Goal: Check status

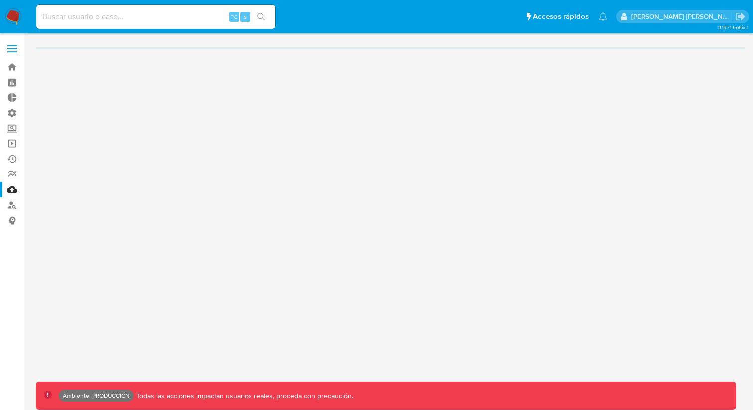
click at [13, 52] on span at bounding box center [12, 51] width 10 height 1
click at [0, 0] on input "checkbox" at bounding box center [0, 0] width 0 height 0
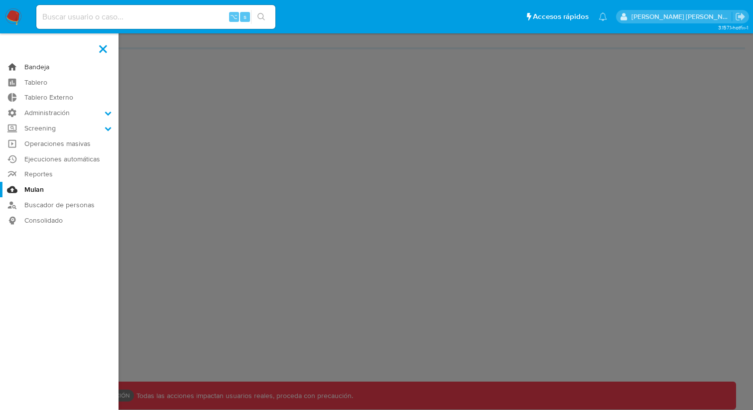
click at [31, 71] on link "Bandeja" at bounding box center [59, 66] width 119 height 15
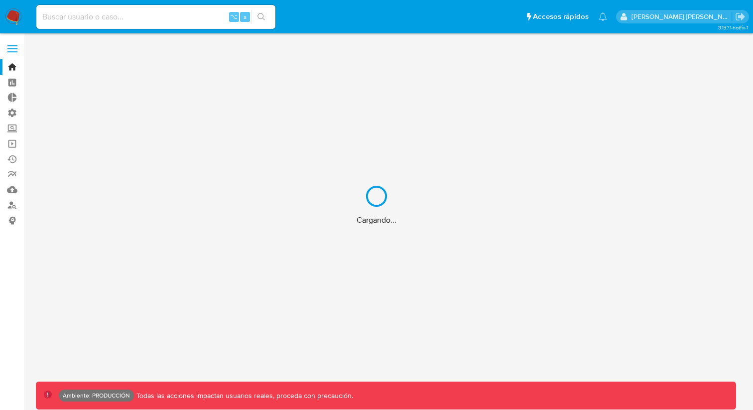
click at [16, 48] on div "Cargando..." at bounding box center [376, 205] width 753 height 410
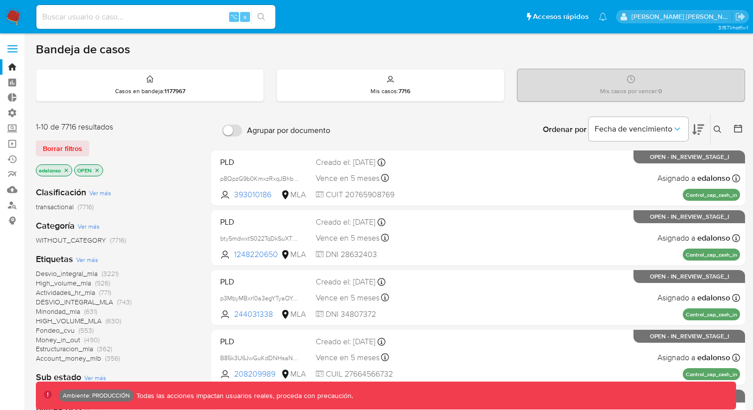
click at [14, 48] on span at bounding box center [12, 48] width 10 height 1
click at [0, 0] on input "checkbox" at bounding box center [0, 0] width 0 height 0
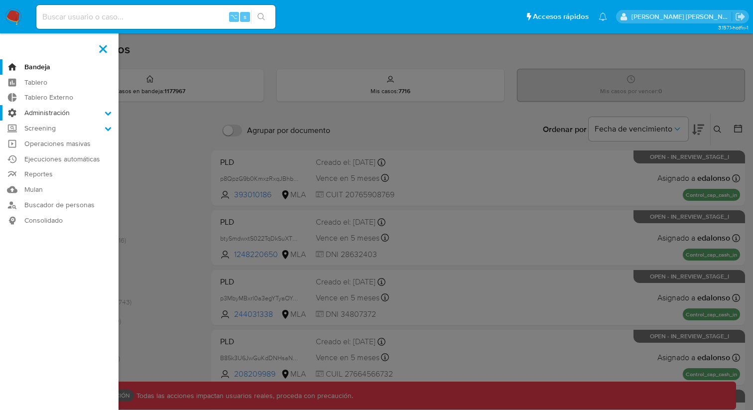
click at [98, 111] on label "Administración" at bounding box center [59, 112] width 119 height 15
click at [0, 0] on input "Administración" at bounding box center [0, 0] width 0 height 0
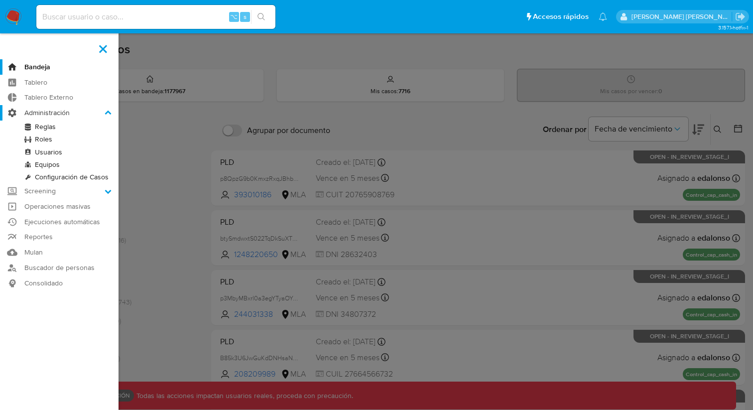
click at [98, 111] on label "Administración" at bounding box center [59, 112] width 119 height 15
click at [0, 0] on input "Administración" at bounding box center [0, 0] width 0 height 0
click at [114, 21] on input at bounding box center [155, 16] width 239 height 13
paste input "491514451"
type input "491514451"
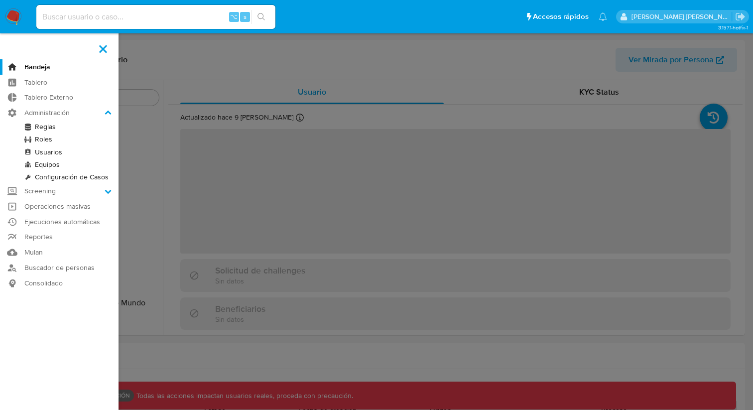
scroll to position [493, 0]
click at [177, 81] on label at bounding box center [376, 205] width 753 height 410
click at [0, 0] on input "checkbox" at bounding box center [0, 0] width 0 height 0
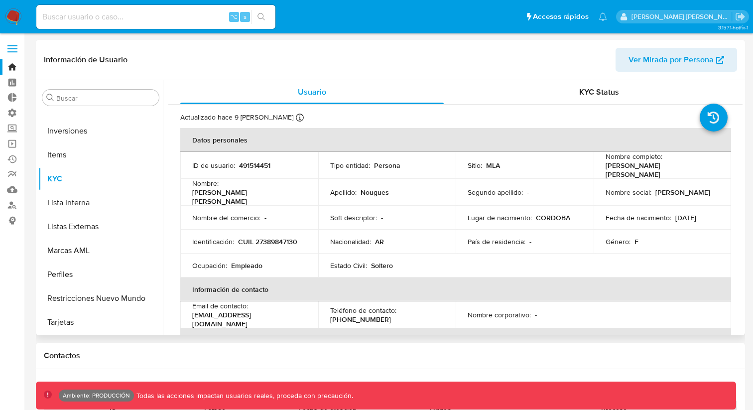
select select "10"
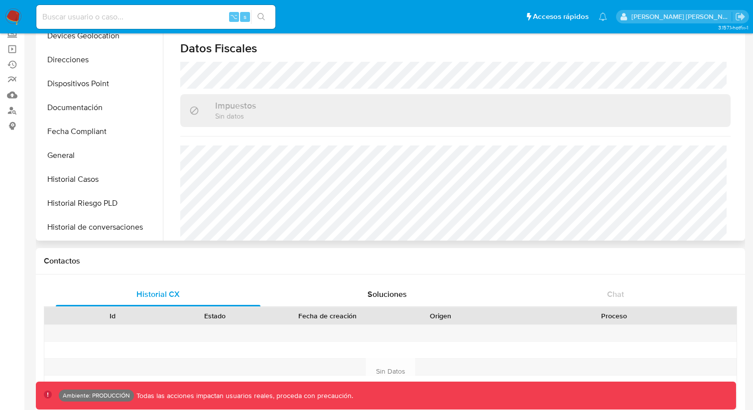
scroll to position [202, 0]
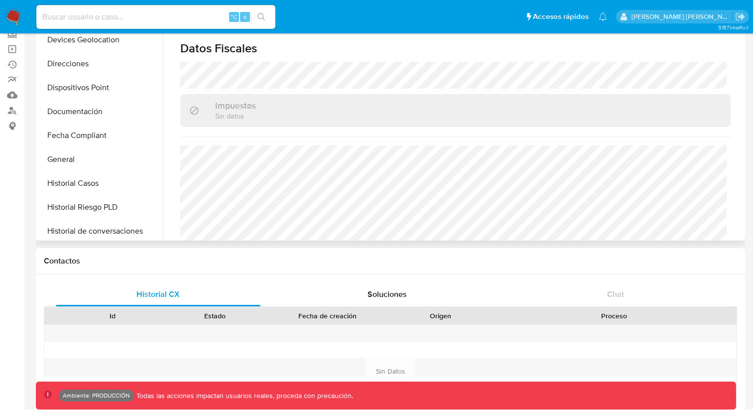
click at [105, 163] on button "General" at bounding box center [100, 159] width 125 height 24
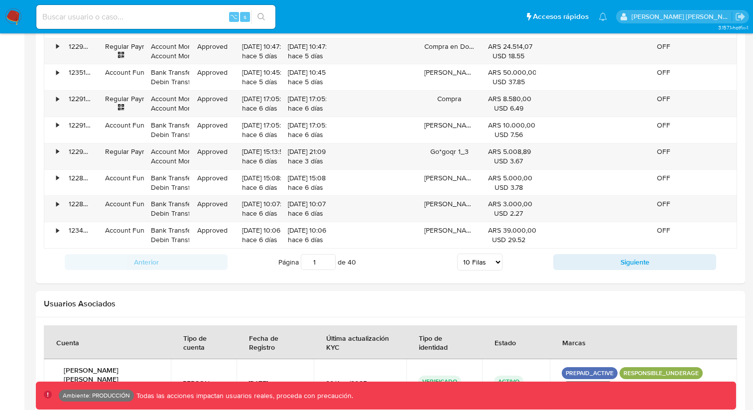
scroll to position [1170, 0]
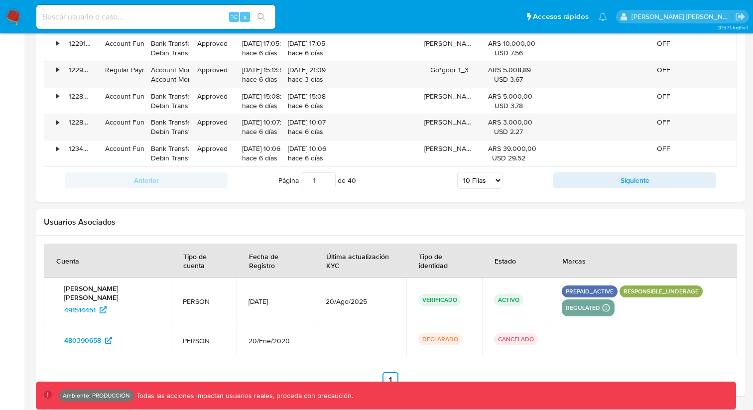
click at [656, 290] on p "responsible_underage" at bounding box center [661, 291] width 83 height 12
click at [459, 277] on td "VERIFICADO" at bounding box center [444, 300] width 76 height 47
